Goal: Transaction & Acquisition: Purchase product/service

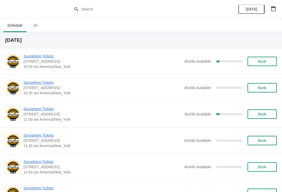
click at [41, 53] on span "Sunsphere Tickets" at bounding box center [102, 55] width 158 height 5
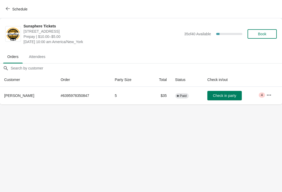
click at [229, 96] on span "Check in party" at bounding box center [224, 95] width 23 height 4
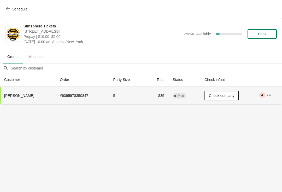
click at [264, 37] on button "Book" at bounding box center [261, 33] width 29 height 9
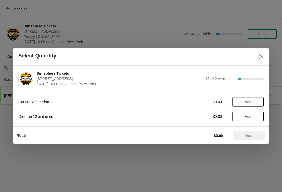
click at [257, 104] on button "Add" at bounding box center [247, 101] width 31 height 9
click at [257, 104] on icon at bounding box center [256, 101] width 5 height 5
click at [248, 137] on span "Next" at bounding box center [249, 135] width 8 height 4
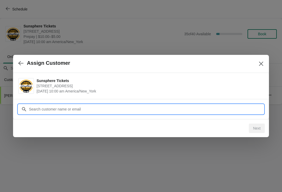
click at [227, 107] on input "Customer" at bounding box center [146, 108] width 235 height 9
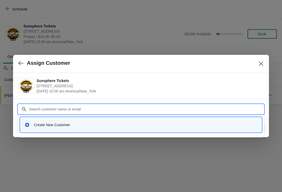
click at [139, 119] on div "Create New Customer" at bounding box center [140, 124] width 241 height 15
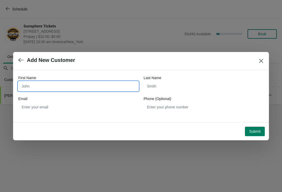
click at [105, 90] on input "First Name" at bounding box center [78, 85] width 120 height 9
type input "W"
click at [254, 127] on button "Submit" at bounding box center [255, 131] width 20 height 9
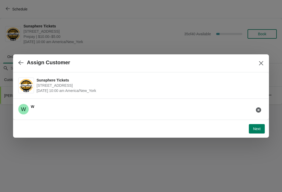
click at [257, 127] on span "Next" at bounding box center [257, 129] width 8 height 4
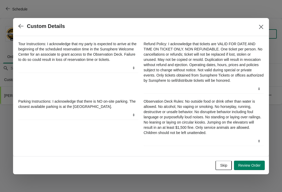
click at [225, 165] on button "Skip" at bounding box center [223, 164] width 16 height 9
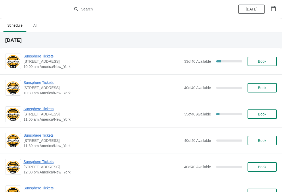
click at [266, 65] on button "Book" at bounding box center [261, 61] width 29 height 9
click at [273, 57] on button "Book" at bounding box center [261, 61] width 29 height 9
click at [262, 63] on span "Book" at bounding box center [262, 61] width 8 height 4
click at [38, 83] on span "Sunsphere Tickets" at bounding box center [102, 82] width 158 height 5
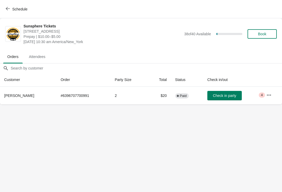
click at [214, 93] on button "Check in party" at bounding box center [224, 95] width 34 height 9
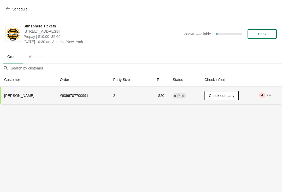
click at [269, 37] on button "Book" at bounding box center [261, 33] width 29 height 9
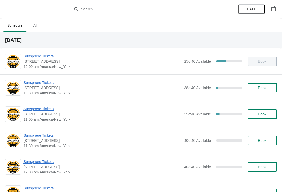
click at [46, 85] on span "Sunsphere Tickets" at bounding box center [102, 82] width 158 height 5
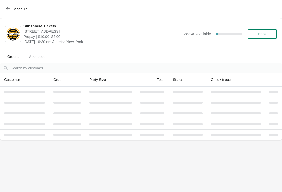
click at [24, 11] on button "Schedule" at bounding box center [17, 8] width 29 height 9
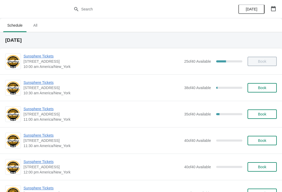
click at [269, 87] on span "Book" at bounding box center [262, 88] width 20 height 4
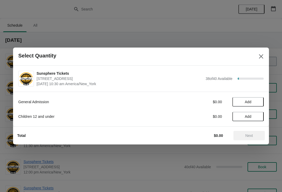
click at [259, 99] on button "Add" at bounding box center [247, 101] width 31 height 9
click at [254, 120] on button "Add" at bounding box center [247, 116] width 31 height 9
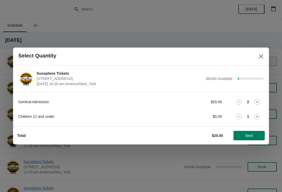
click at [247, 135] on span "Next" at bounding box center [249, 135] width 8 height 4
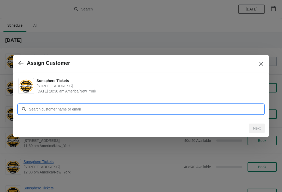
click at [220, 110] on input "Customer" at bounding box center [146, 108] width 235 height 9
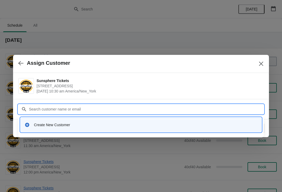
click at [105, 122] on div "Create New Customer" at bounding box center [140, 124] width 237 height 11
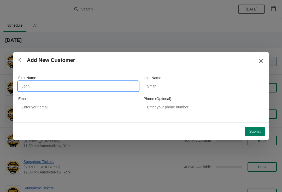
click at [78, 87] on input "First Name" at bounding box center [78, 85] width 120 height 9
type input "W"
click at [251, 120] on div "First Name W Last Name Email Phone (Optional)" at bounding box center [141, 96] width 256 height 52
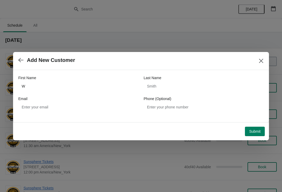
click at [256, 128] on button "Submit" at bounding box center [255, 131] width 20 height 9
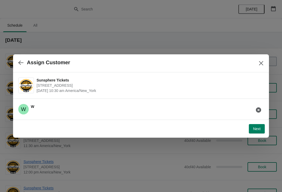
click at [263, 67] on button "Close" at bounding box center [260, 62] width 9 height 9
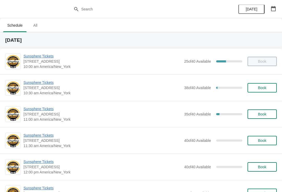
click at [269, 88] on span "Book" at bounding box center [262, 88] width 20 height 4
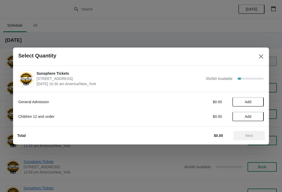
click at [261, 104] on button "Add" at bounding box center [247, 101] width 31 height 9
click at [259, 102] on icon at bounding box center [256, 101] width 5 height 5
click at [252, 120] on button "Add" at bounding box center [247, 116] width 31 height 9
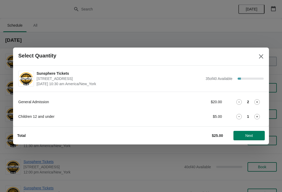
click at [254, 133] on button "Next" at bounding box center [248, 135] width 31 height 9
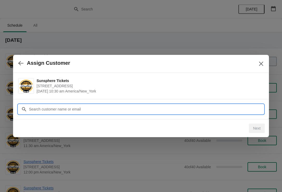
click at [225, 111] on input "Customer" at bounding box center [146, 108] width 235 height 9
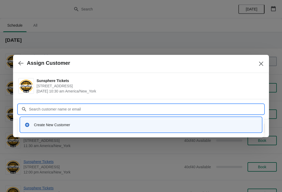
click at [104, 126] on div "Create New Customer" at bounding box center [145, 124] width 223 height 5
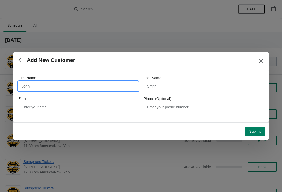
click at [74, 90] on input "First Name" at bounding box center [78, 85] width 120 height 9
type input "W"
click at [258, 128] on button "Submit" at bounding box center [255, 131] width 20 height 9
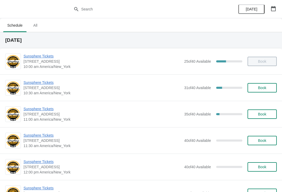
click at [263, 92] on button "Book" at bounding box center [261, 87] width 29 height 9
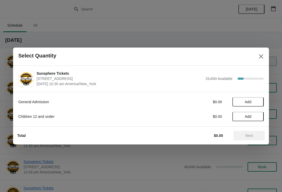
click at [258, 102] on span "Add" at bounding box center [248, 102] width 22 height 4
click at [250, 129] on div "Total $20.00 Next" at bounding box center [139, 134] width 252 height 14
click at [244, 140] on button "Next" at bounding box center [248, 135] width 31 height 9
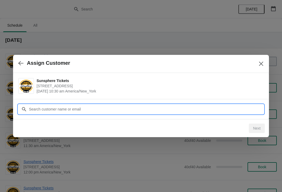
click at [229, 109] on input "Customer" at bounding box center [146, 108] width 235 height 9
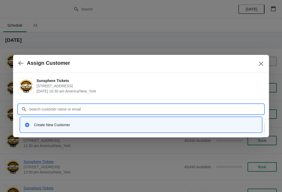
click at [151, 111] on input "Customer" at bounding box center [146, 108] width 235 height 9
click at [114, 128] on div "Create New Customer" at bounding box center [140, 124] width 237 height 11
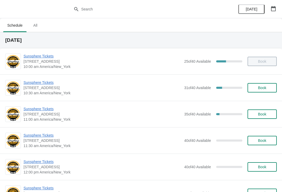
click at [266, 97] on div "Sunsphere Tickets [STREET_ADDRESS] 10:30 am America/New_York 31 of 40 Available…" at bounding box center [141, 87] width 282 height 26
click at [276, 85] on button "Book" at bounding box center [261, 87] width 29 height 9
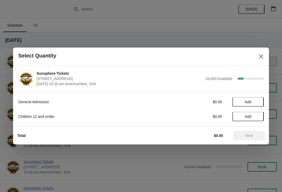
click at [259, 102] on button "Add" at bounding box center [247, 101] width 31 height 9
click at [259, 102] on icon at bounding box center [256, 101] width 5 height 5
click at [253, 133] on span "Next" at bounding box center [249, 135] width 8 height 4
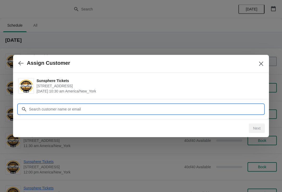
click at [231, 111] on input "Customer" at bounding box center [146, 108] width 235 height 9
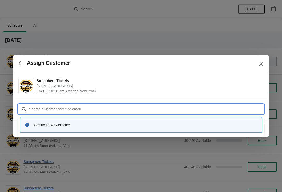
click at [148, 126] on div "Create New Customer" at bounding box center [145, 124] width 223 height 5
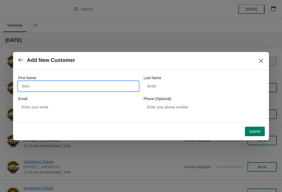
click at [70, 90] on input "First Name" at bounding box center [78, 85] width 120 height 9
type input "W"
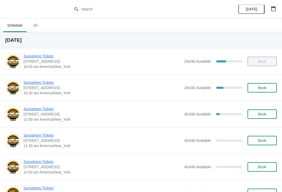
click at [45, 105] on div "Sunsphere Tickets [STREET_ADDRESS] 11:00 am America/New_York 35 of 40 Available…" at bounding box center [141, 114] width 282 height 26
click at [46, 116] on span "[STREET_ADDRESS]" at bounding box center [102, 113] width 158 height 5
click at [48, 110] on span "Sunsphere Tickets" at bounding box center [102, 108] width 158 height 5
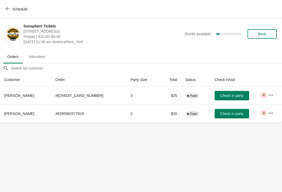
click at [230, 96] on span "Check in party" at bounding box center [231, 95] width 23 height 4
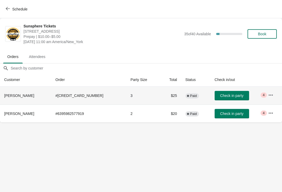
click at [229, 112] on span "Check in party" at bounding box center [231, 113] width 23 height 4
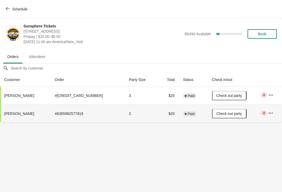
click at [13, 7] on span "Schedule" at bounding box center [19, 9] width 15 height 4
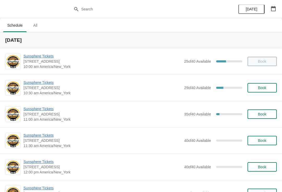
click at [264, 86] on span "Book" at bounding box center [262, 88] width 8 height 4
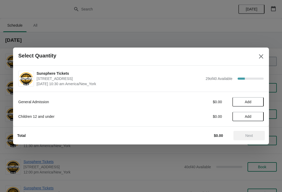
click at [257, 102] on span "Add" at bounding box center [248, 102] width 22 height 4
click at [256, 101] on icon at bounding box center [256, 101] width 5 height 5
click at [247, 136] on span "Next" at bounding box center [249, 135] width 8 height 4
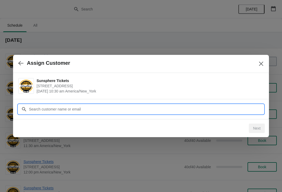
click at [217, 105] on input "Customer" at bounding box center [146, 108] width 235 height 9
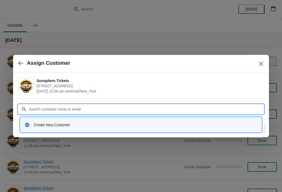
click at [123, 125] on div "Create New Customer" at bounding box center [145, 124] width 223 height 5
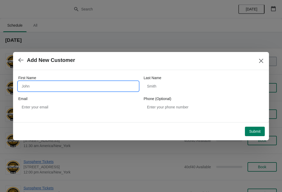
click at [96, 86] on input "First Name" at bounding box center [78, 85] width 120 height 9
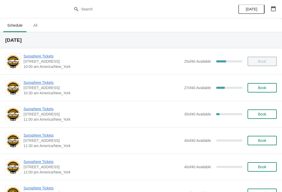
click at [265, 90] on span "Book" at bounding box center [262, 88] width 8 height 4
click at [269, 88] on span "Book" at bounding box center [262, 88] width 20 height 4
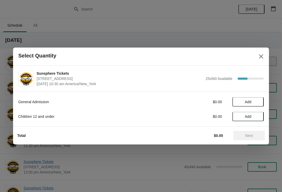
click at [256, 106] on button "Add" at bounding box center [247, 101] width 31 height 9
click at [258, 104] on icon at bounding box center [256, 101] width 5 height 5
click at [254, 131] on button "Next" at bounding box center [248, 135] width 31 height 9
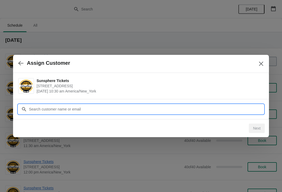
click at [203, 106] on input "Customer" at bounding box center [146, 108] width 235 height 9
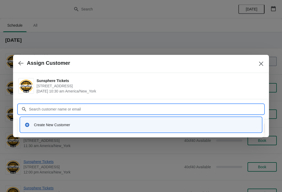
click at [143, 127] on div "Create New Customer" at bounding box center [140, 124] width 237 height 11
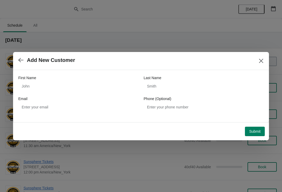
click at [105, 94] on div "First Name Last Name Email Phone (Optional)" at bounding box center [140, 93] width 245 height 37
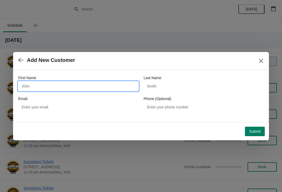
click at [102, 88] on input "First Name" at bounding box center [78, 85] width 120 height 9
type input "W"
click at [258, 127] on button "Submit" at bounding box center [255, 131] width 20 height 9
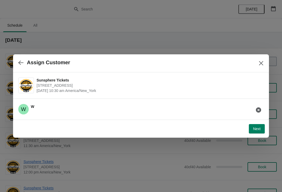
click at [267, 129] on div "Next" at bounding box center [141, 129] width 256 height 18
click at [255, 125] on button "Next" at bounding box center [257, 128] width 16 height 9
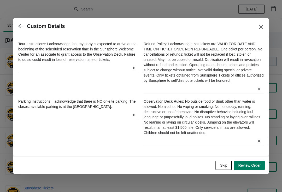
click at [222, 167] on span "Skip" at bounding box center [223, 165] width 7 height 4
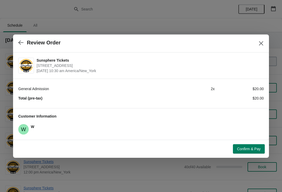
click at [254, 147] on span "Confirm & Pay" at bounding box center [248, 149] width 23 height 4
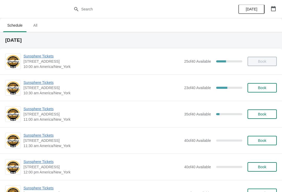
click at [265, 86] on span "Book" at bounding box center [262, 88] width 8 height 4
click at [266, 112] on span "Book" at bounding box center [262, 114] width 8 height 4
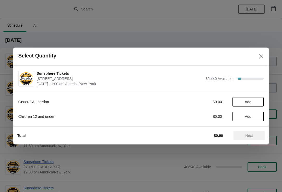
click at [263, 102] on button "Add" at bounding box center [247, 101] width 31 height 9
click at [258, 102] on icon at bounding box center [256, 101] width 5 height 5
click at [251, 138] on span "Next" at bounding box center [249, 135] width 8 height 4
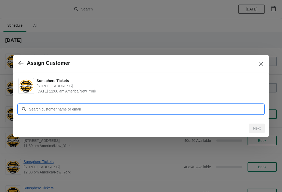
click at [233, 107] on input "Customer" at bounding box center [146, 108] width 235 height 9
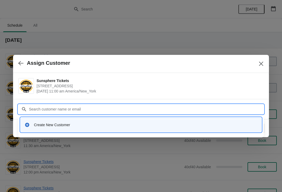
click at [132, 120] on div "Create New Customer" at bounding box center [140, 124] width 237 height 11
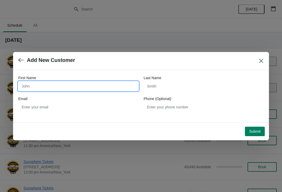
click at [100, 90] on input "First Name" at bounding box center [78, 85] width 120 height 9
type input "W"
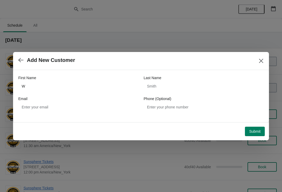
click at [258, 131] on span "Submit" at bounding box center [254, 131] width 11 height 4
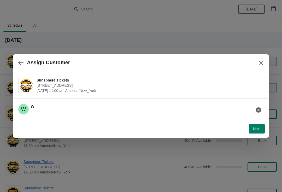
click at [257, 124] on button "Next" at bounding box center [257, 128] width 16 height 9
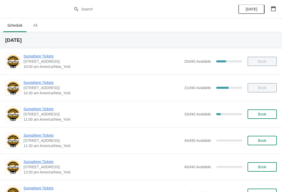
click at [265, 123] on div "Sunsphere Tickets [STREET_ADDRESS] 11:00 am America/New_York 33 of 40 Available…" at bounding box center [141, 114] width 282 height 26
click at [259, 104] on div "Sunsphere Tickets [STREET_ADDRESS] 11:00 am America/New_York 33 of 40 Available…" at bounding box center [141, 114] width 282 height 26
click at [270, 112] on span "Book" at bounding box center [262, 114] width 20 height 4
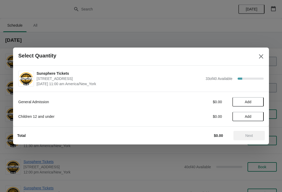
click at [255, 100] on span "Add" at bounding box center [248, 102] width 22 height 4
click at [258, 99] on icon at bounding box center [256, 101] width 5 height 5
click at [258, 103] on icon at bounding box center [256, 101] width 5 height 5
click at [248, 134] on span "Next" at bounding box center [249, 135] width 8 height 4
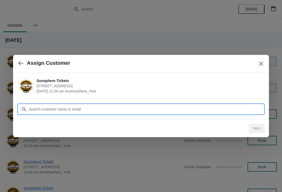
click at [222, 111] on input "Customer" at bounding box center [146, 108] width 235 height 9
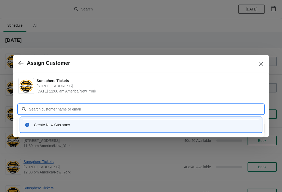
click at [112, 131] on div "Create New Customer" at bounding box center [140, 124] width 241 height 15
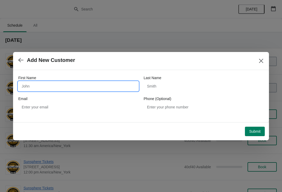
click at [98, 88] on input "First Name" at bounding box center [78, 85] width 120 height 9
type input "W"
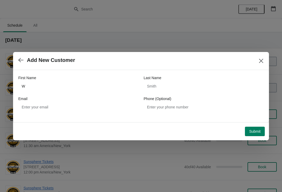
click at [258, 130] on span "Submit" at bounding box center [254, 131] width 11 height 4
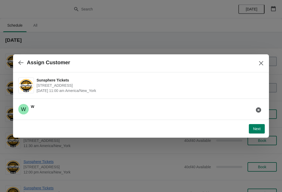
click at [258, 132] on button "Next" at bounding box center [257, 128] width 16 height 9
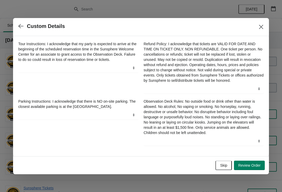
click at [224, 166] on span "Skip" at bounding box center [223, 165] width 7 height 4
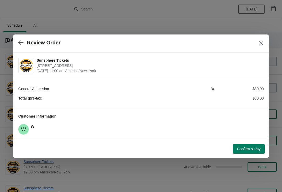
click at [249, 148] on span "Confirm & Pay" at bounding box center [248, 149] width 23 height 4
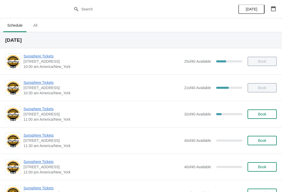
click at [261, 115] on span "Book" at bounding box center [262, 114] width 8 height 4
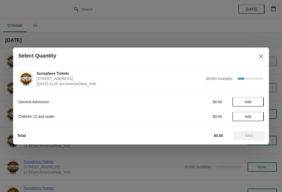
click at [251, 101] on span "Add" at bounding box center [248, 102] width 7 height 4
click at [255, 102] on icon at bounding box center [256, 101] width 5 height 5
click at [248, 131] on button "Next" at bounding box center [248, 135] width 31 height 9
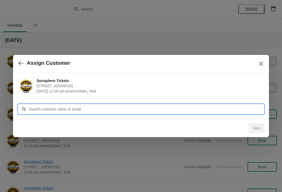
click at [239, 109] on input "Customer" at bounding box center [146, 108] width 235 height 9
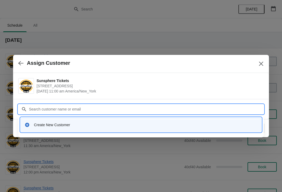
click at [126, 119] on div "Create New Customer" at bounding box center [140, 124] width 241 height 15
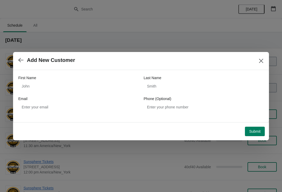
click at [80, 96] on div "Email" at bounding box center [78, 98] width 120 height 5
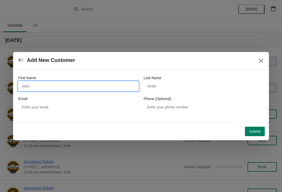
click at [73, 81] on input "First Name" at bounding box center [78, 85] width 120 height 9
type input "W"
click at [258, 124] on div "Submit" at bounding box center [139, 129] width 249 height 11
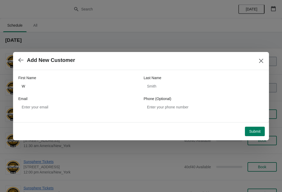
click at [254, 128] on button "Submit" at bounding box center [255, 131] width 20 height 9
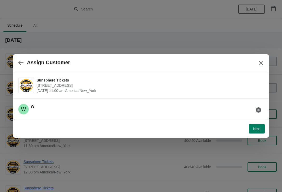
click at [260, 128] on span "Next" at bounding box center [257, 129] width 8 height 4
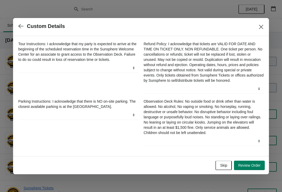
click at [222, 170] on button "Skip" at bounding box center [223, 164] width 16 height 9
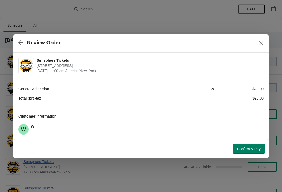
click at [250, 144] on button "Confirm & Pay" at bounding box center [249, 148] width 32 height 9
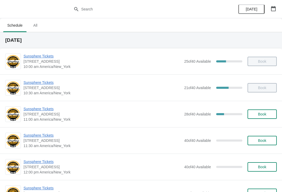
click at [270, 117] on button "Book" at bounding box center [261, 113] width 29 height 9
click at [265, 114] on span "Book" at bounding box center [262, 114] width 8 height 4
click at [266, 137] on button "Book" at bounding box center [261, 140] width 29 height 9
click at [271, 144] on button "Book" at bounding box center [261, 140] width 29 height 9
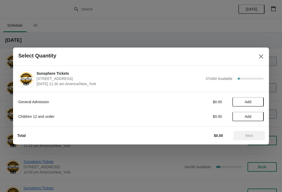
click at [256, 100] on span "Add" at bounding box center [248, 102] width 22 height 4
click at [256, 102] on icon at bounding box center [256, 101] width 5 height 5
click at [259, 102] on icon at bounding box center [256, 101] width 5 height 5
click at [259, 103] on icon at bounding box center [256, 101] width 5 height 5
click at [250, 135] on span "Next" at bounding box center [249, 135] width 8 height 4
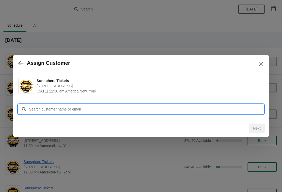
click at [237, 112] on input "Customer" at bounding box center [146, 108] width 235 height 9
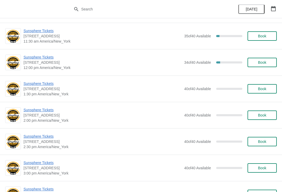
scroll to position [105, 0]
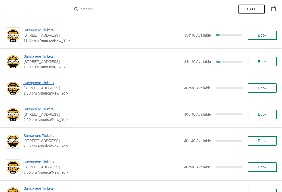
click at [44, 58] on span "Sunsphere Tickets" at bounding box center [102, 56] width 158 height 5
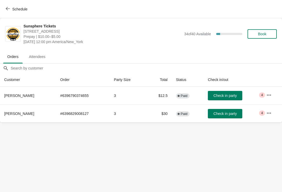
click at [243, 110] on td "Check in party" at bounding box center [233, 113] width 58 height 18
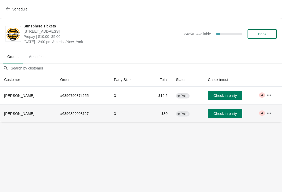
click at [234, 110] on button "Check in party" at bounding box center [225, 113] width 34 height 9
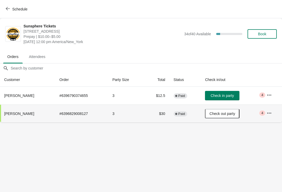
click at [27, 8] on span "Schedule" at bounding box center [19, 9] width 15 height 4
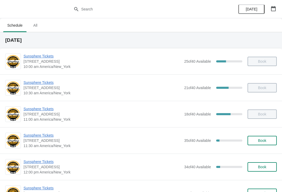
click at [265, 140] on span "Book" at bounding box center [262, 140] width 8 height 4
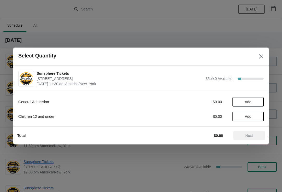
click at [255, 105] on button "Add" at bounding box center [247, 101] width 31 height 9
click at [256, 104] on icon at bounding box center [256, 101] width 5 height 5
click at [254, 134] on span "Next" at bounding box center [248, 135] width 23 height 4
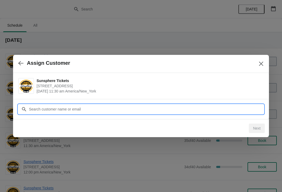
click at [209, 108] on input "Customer" at bounding box center [146, 108] width 235 height 9
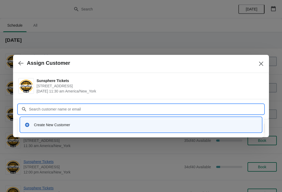
click at [151, 124] on div "Create New Customer" at bounding box center [145, 124] width 223 height 5
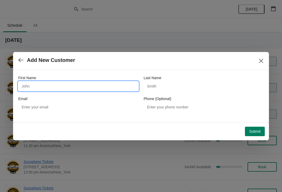
click at [112, 88] on input "First Name" at bounding box center [78, 85] width 120 height 9
type input "W"
click at [255, 127] on button "Submit" at bounding box center [255, 131] width 20 height 9
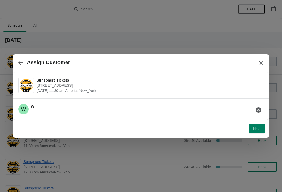
click at [259, 125] on button "Next" at bounding box center [257, 128] width 16 height 9
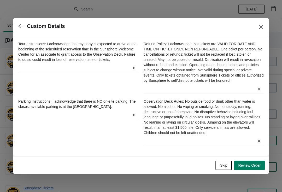
click at [223, 167] on span "Skip" at bounding box center [223, 165] width 7 height 4
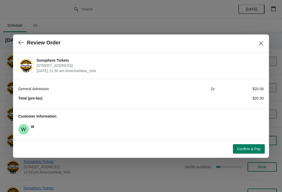
click at [251, 148] on span "Confirm & Pay" at bounding box center [248, 149] width 23 height 4
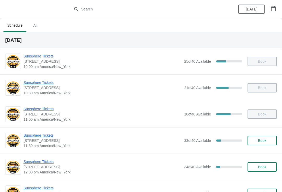
click at [269, 142] on span "Book" at bounding box center [262, 140] width 20 height 4
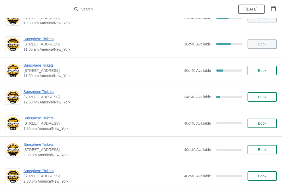
scroll to position [79, 0]
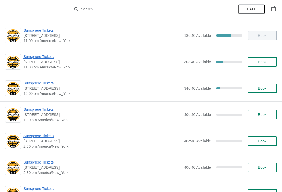
click at [275, 61] on button "Book" at bounding box center [261, 61] width 29 height 9
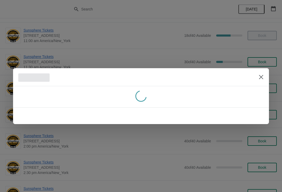
click at [265, 78] on button "Close" at bounding box center [260, 76] width 9 height 9
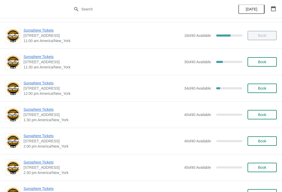
click at [269, 60] on span "Book" at bounding box center [262, 62] width 20 height 4
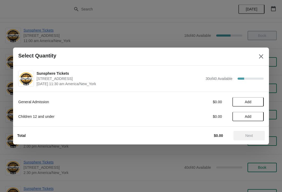
click at [255, 99] on button "Add" at bounding box center [247, 101] width 31 height 9
click at [257, 102] on icon at bounding box center [257, 102] width 2 height 2
click at [259, 99] on icon at bounding box center [256, 101] width 5 height 5
click at [250, 135] on span "Next" at bounding box center [249, 135] width 8 height 4
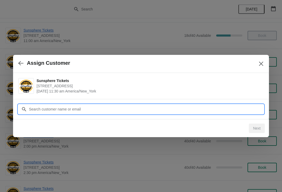
click at [229, 108] on input "Customer" at bounding box center [146, 108] width 235 height 9
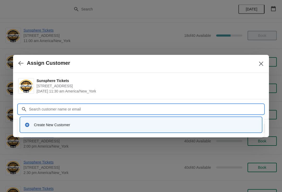
click at [122, 123] on div "Create New Customer" at bounding box center [145, 124] width 223 height 5
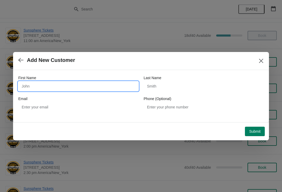
click at [87, 89] on input "First Name" at bounding box center [78, 85] width 120 height 9
type input "W"
click at [258, 127] on button "Submit" at bounding box center [255, 131] width 20 height 9
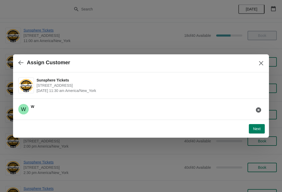
click at [260, 133] on button "Next" at bounding box center [257, 128] width 16 height 9
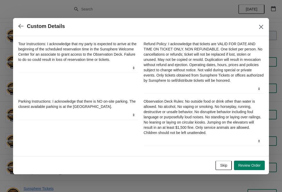
click at [223, 165] on button "Skip" at bounding box center [223, 164] width 16 height 9
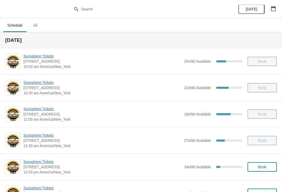
click at [48, 164] on span "Sunsphere Tickets" at bounding box center [102, 161] width 158 height 5
